Goal: Information Seeking & Learning: Learn about a topic

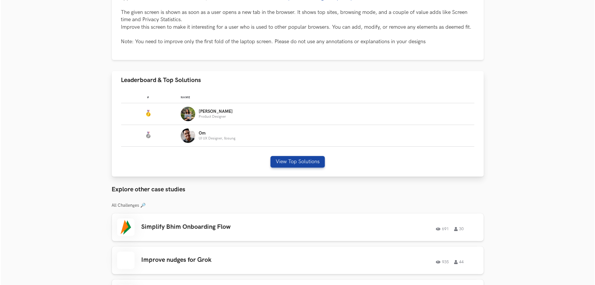
scroll to position [174, 0]
click at [297, 160] on button "View Top Solutions" at bounding box center [296, 162] width 54 height 12
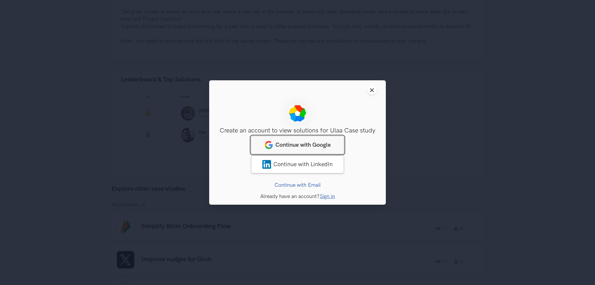
click at [287, 146] on span "Continue with Google" at bounding box center [302, 145] width 55 height 7
click at [289, 146] on span "Continue with Google" at bounding box center [302, 145] width 55 height 7
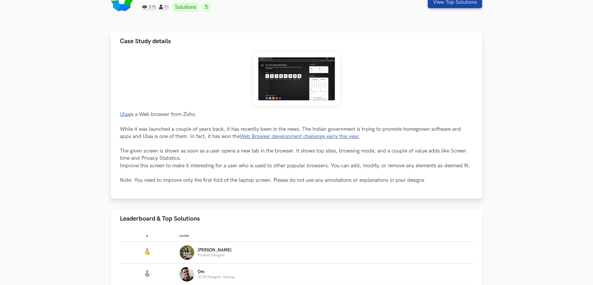
scroll to position [116, 0]
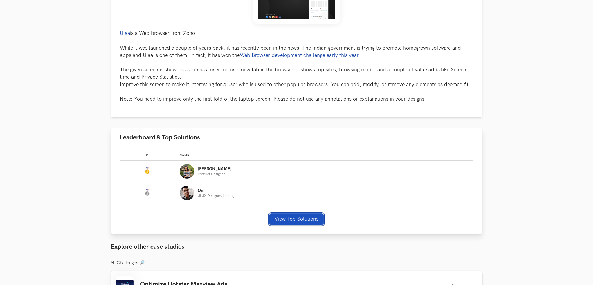
click at [301, 222] on button "View Top Solutions" at bounding box center [296, 220] width 54 height 12
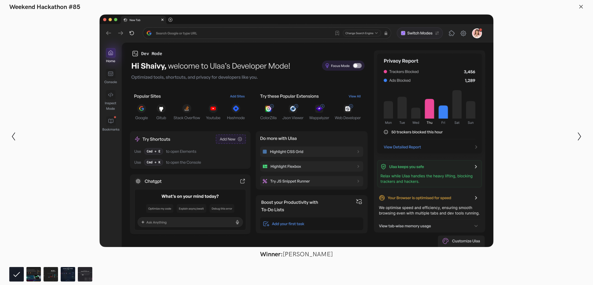
click at [477, 147] on div at bounding box center [296, 131] width 551 height 233
click at [577, 135] on icon "Show next slide" at bounding box center [580, 136] width 8 height 8
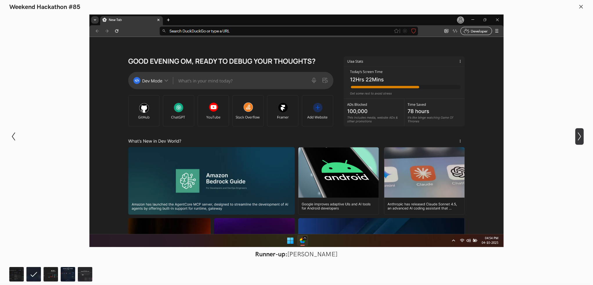
click at [577, 135] on icon "Show next slide" at bounding box center [580, 136] width 8 height 8
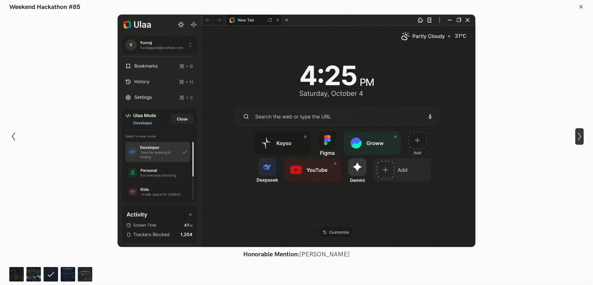
click at [581, 135] on icon "Show next slide" at bounding box center [580, 136] width 8 height 8
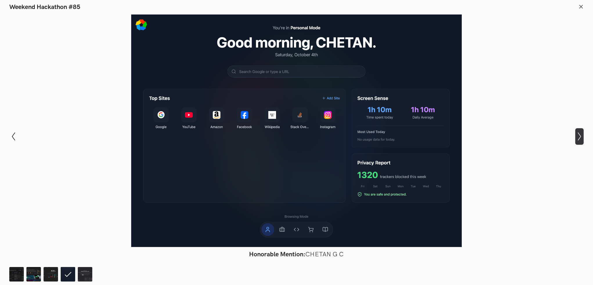
click at [581, 135] on icon "Show next slide" at bounding box center [580, 136] width 8 height 8
